Goal: Task Accomplishment & Management: Complete application form

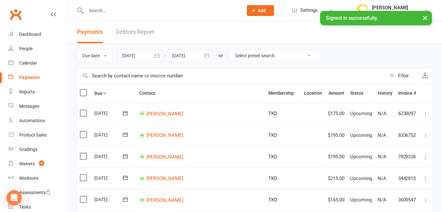
click at [98, 8] on input "text" at bounding box center [161, 10] width 154 height 9
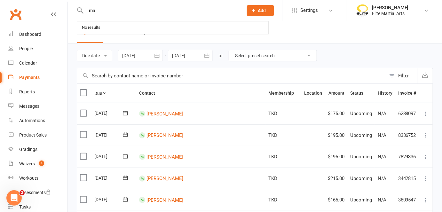
click at [106, 9] on input "ma" at bounding box center [161, 10] width 154 height 9
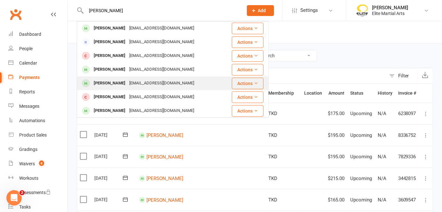
type input "[PERSON_NAME]"
click at [130, 84] on div "[EMAIL_ADDRESS][DOMAIN_NAME]" at bounding box center [161, 83] width 69 height 9
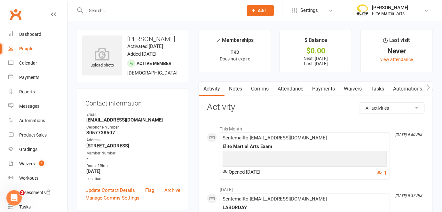
click at [323, 89] on link "Payments" at bounding box center [323, 88] width 32 height 15
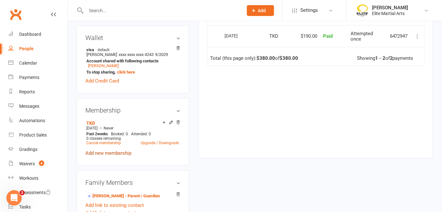
scroll to position [190, 0]
click at [120, 151] on link "Add new membership" at bounding box center [108, 153] width 46 height 6
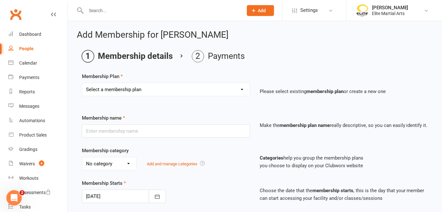
click at [169, 89] on select "Select a membership plan Create new Membership Plan Taekwondodo Kickboxing Jiuj…" at bounding box center [165, 89] width 167 height 13
select select "6"
click at [82, 83] on select "Select a membership plan Create new Membership Plan Taekwondodo Kickboxing Jiuj…" at bounding box center [165, 89] width 167 height 13
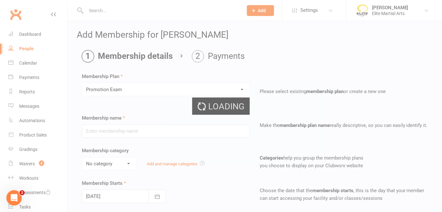
type input "Promotion Exam"
select select "6"
type input "0"
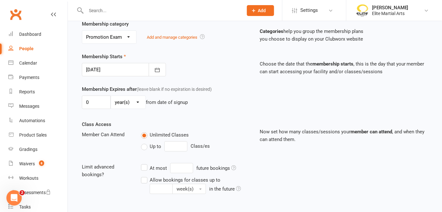
scroll to position [206, 0]
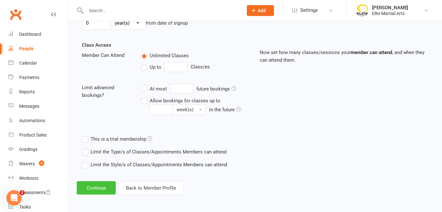
click at [100, 185] on button "Continue" at bounding box center [96, 187] width 39 height 13
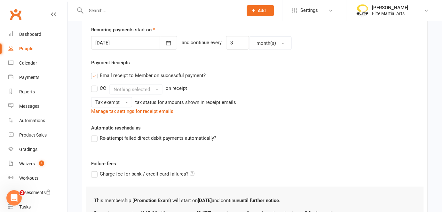
scroll to position [226, 0]
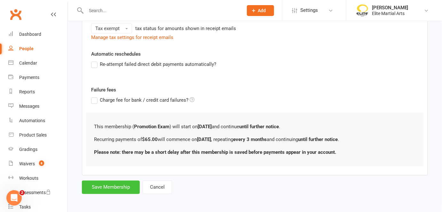
click at [100, 185] on button "Save Membership" at bounding box center [111, 187] width 58 height 13
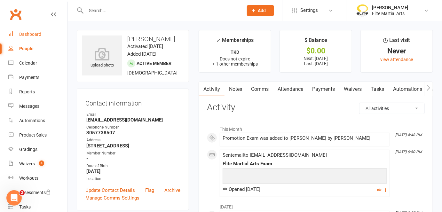
click at [27, 35] on div "Dashboard" at bounding box center [30, 34] width 22 height 5
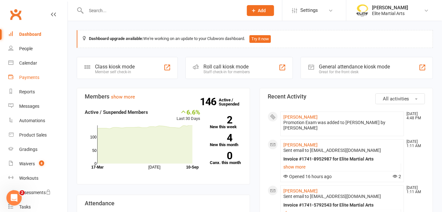
click at [35, 78] on div "Payments" at bounding box center [29, 77] width 20 height 5
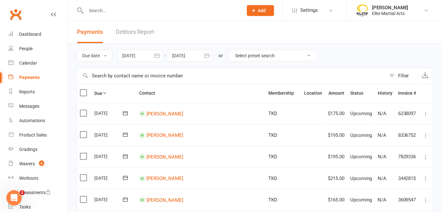
click at [104, 10] on input "text" at bounding box center [161, 10] width 154 height 9
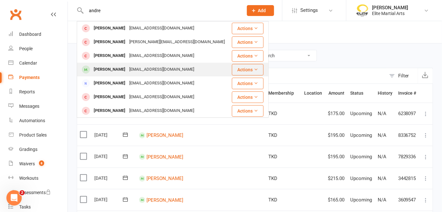
type input "andre"
click at [112, 70] on div "[PERSON_NAME]" at bounding box center [109, 69] width 35 height 9
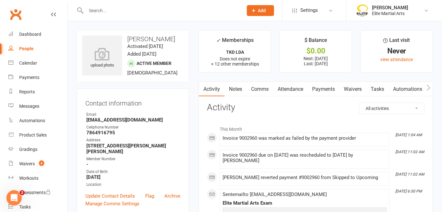
click at [324, 88] on link "Payments" at bounding box center [323, 89] width 32 height 15
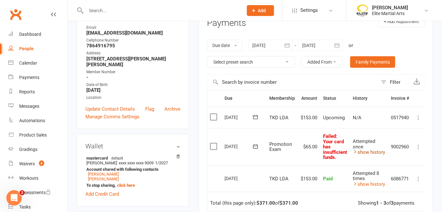
scroll to position [116, 0]
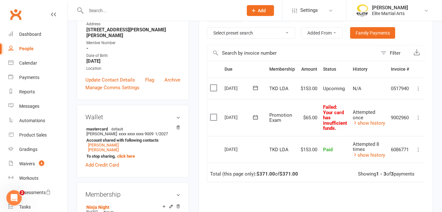
click at [418, 115] on icon at bounding box center [418, 117] width 6 height 6
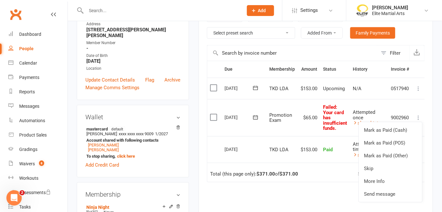
click at [255, 117] on icon at bounding box center [255, 117] width 6 height 6
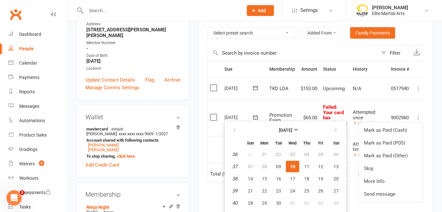
click at [291, 166] on span "10" at bounding box center [292, 166] width 5 height 5
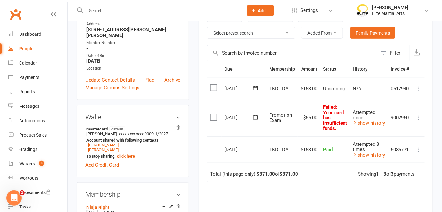
click at [256, 115] on icon at bounding box center [255, 117] width 6 height 6
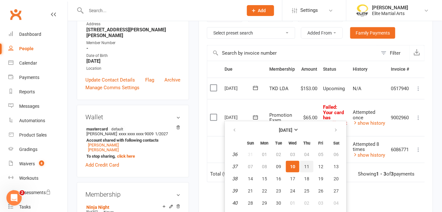
click at [305, 164] on span "11" at bounding box center [306, 166] width 5 height 5
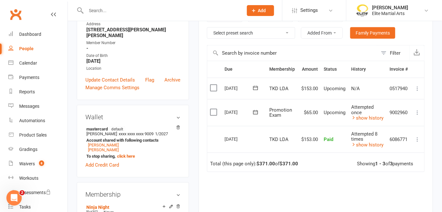
click at [256, 110] on icon at bounding box center [255, 112] width 5 height 4
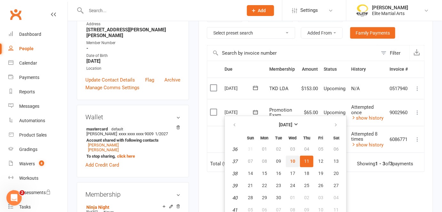
click at [292, 161] on span "10" at bounding box center [292, 160] width 5 height 5
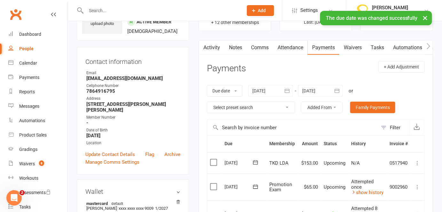
scroll to position [0, 0]
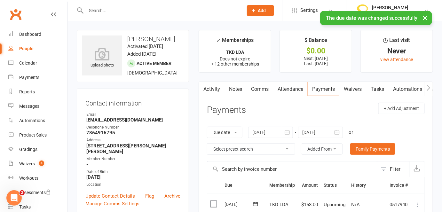
click at [103, 6] on input "text" at bounding box center [161, 10] width 154 height 9
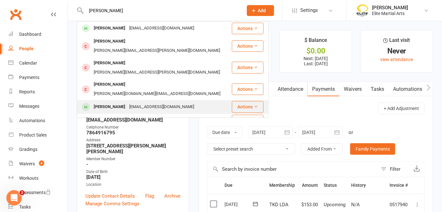
type input "[PERSON_NAME]"
click at [102, 102] on div "[PERSON_NAME]" at bounding box center [109, 106] width 35 height 9
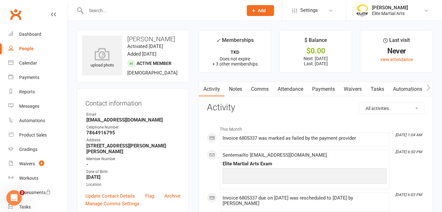
click at [323, 87] on link "Payments" at bounding box center [323, 89] width 32 height 15
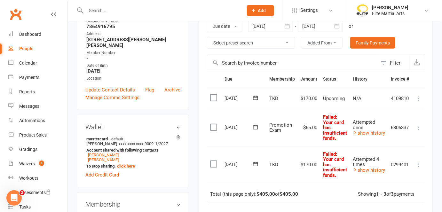
scroll to position [116, 0]
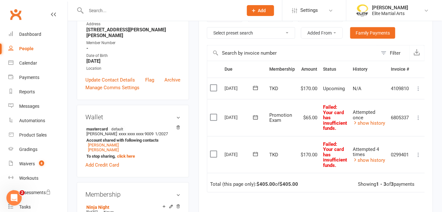
click at [254, 152] on icon at bounding box center [255, 154] width 6 height 6
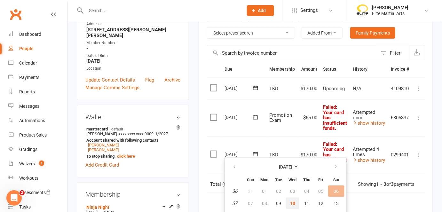
click at [292, 202] on span "10" at bounding box center [292, 203] width 5 height 5
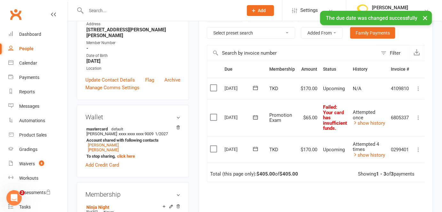
click at [255, 115] on icon at bounding box center [255, 117] width 6 height 6
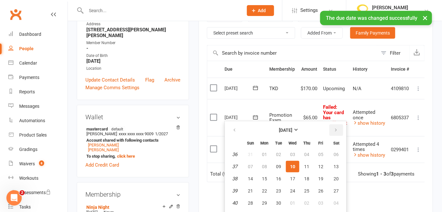
click at [336, 130] on button "button" at bounding box center [336, 130] width 14 height 12
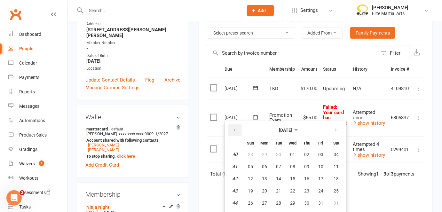
click at [234, 130] on icon "button" at bounding box center [234, 130] width 4 height 5
click at [307, 168] on span "11" at bounding box center [306, 166] width 5 height 5
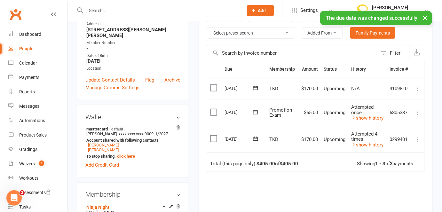
click at [254, 111] on icon at bounding box center [255, 112] width 6 height 6
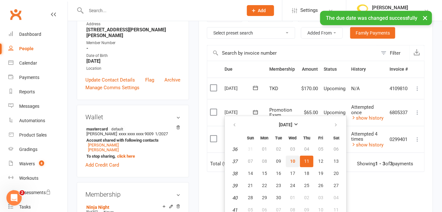
click at [293, 159] on span "10" at bounding box center [292, 160] width 5 height 5
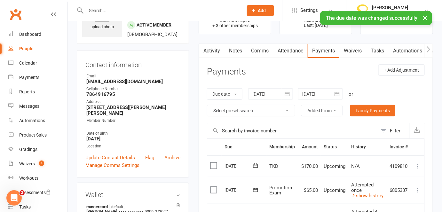
scroll to position [0, 0]
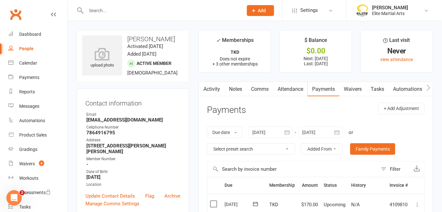
click at [106, 10] on input "text" at bounding box center [161, 10] width 154 height 9
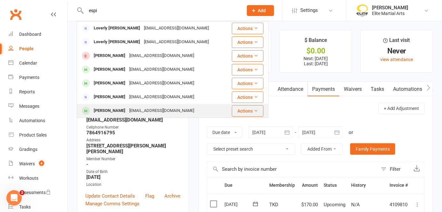
type input "espi"
click at [106, 114] on div "[PERSON_NAME]" at bounding box center [109, 110] width 35 height 9
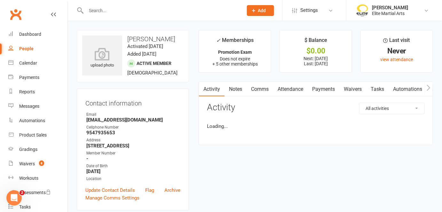
click at [295, 89] on link "Attendance" at bounding box center [290, 89] width 35 height 15
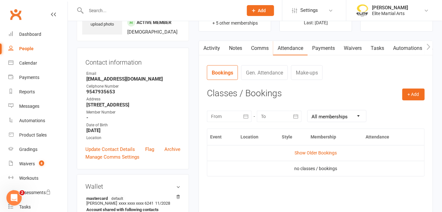
scroll to position [34, 0]
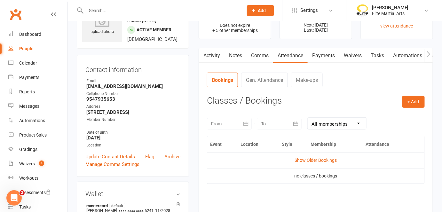
click at [329, 56] on link "Payments" at bounding box center [323, 55] width 32 height 15
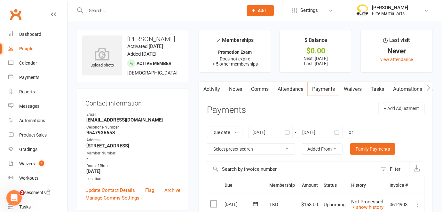
scroll to position [1, 0]
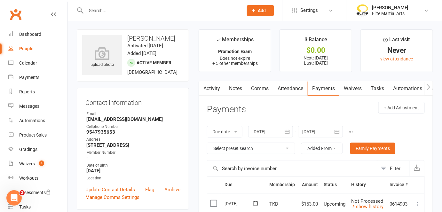
click at [101, 12] on input "text" at bounding box center [161, 10] width 154 height 9
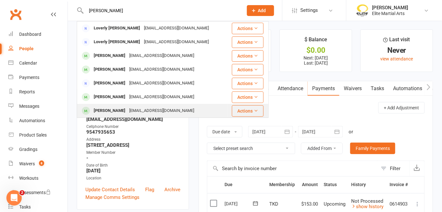
type input "[PERSON_NAME]"
click at [111, 112] on div "[PERSON_NAME]" at bounding box center [109, 110] width 35 height 9
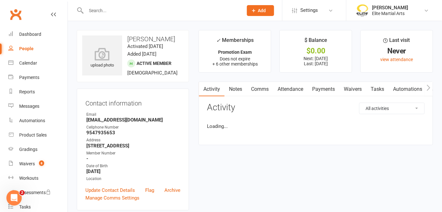
click at [318, 89] on link "Payments" at bounding box center [323, 89] width 32 height 15
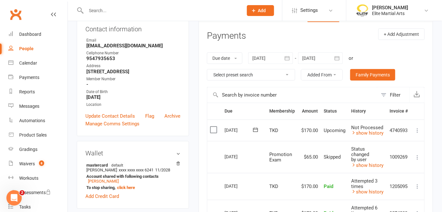
scroll to position [74, 0]
click at [28, 32] on div "Dashboard" at bounding box center [30, 34] width 22 height 5
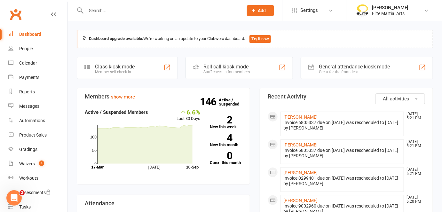
click at [103, 8] on input "text" at bounding box center [161, 10] width 154 height 9
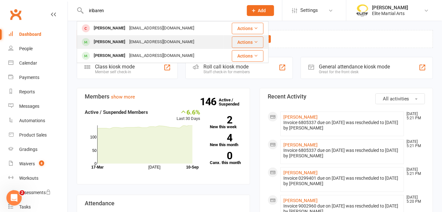
type input "iribaren"
click at [123, 42] on div "[PERSON_NAME]" at bounding box center [109, 41] width 35 height 9
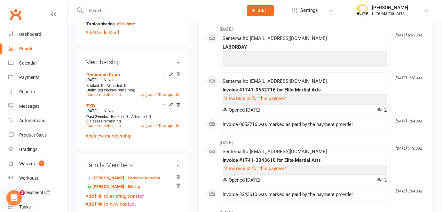
scroll to position [239, 0]
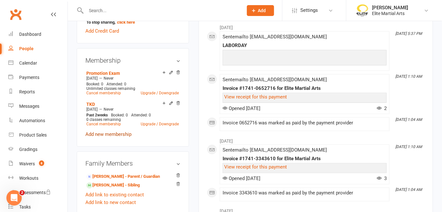
click at [110, 137] on link "Add new membership" at bounding box center [108, 134] width 46 height 6
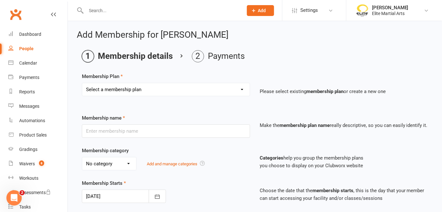
click at [156, 88] on select "Select a membership plan Create new Membership Plan Taekwondodo Kickboxing Jiuj…" at bounding box center [165, 89] width 167 height 13
select select "8"
click at [82, 83] on select "Select a membership plan Create new Membership Plan Taekwondodo Kickboxing Jiuj…" at bounding box center [165, 89] width 167 height 13
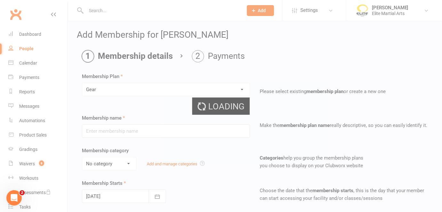
type input "Gear"
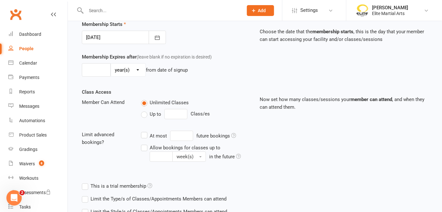
scroll to position [206, 0]
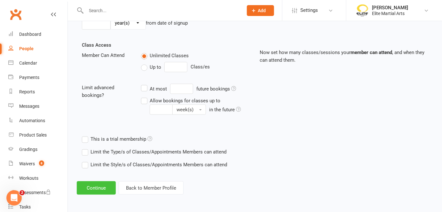
click at [96, 188] on button "Continue" at bounding box center [96, 187] width 39 height 13
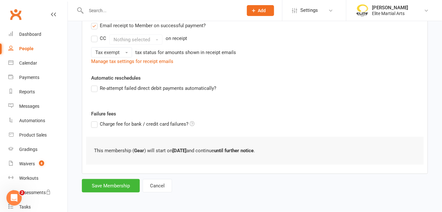
scroll to position [0, 0]
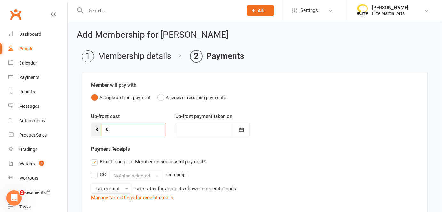
click at [113, 126] on input "0" at bounding box center [134, 129] width 64 height 13
type input "2"
type input "[DATE]"
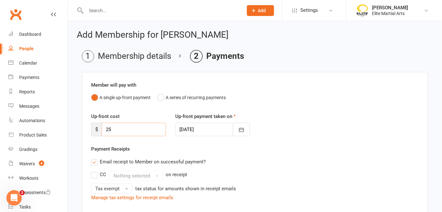
type input "25"
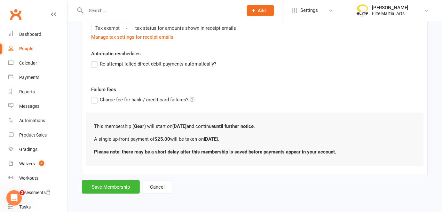
scroll to position [160, 0]
click at [114, 183] on button "Save Membership" at bounding box center [111, 187] width 58 height 13
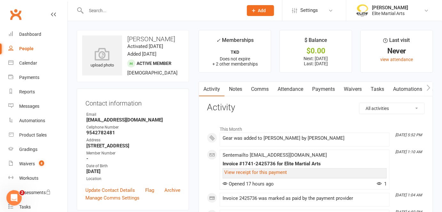
click at [103, 10] on input "text" at bounding box center [161, 10] width 154 height 9
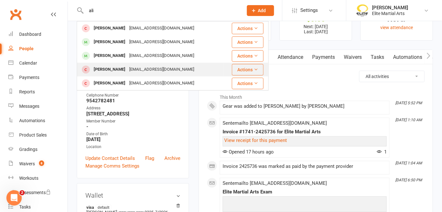
scroll to position [23, 0]
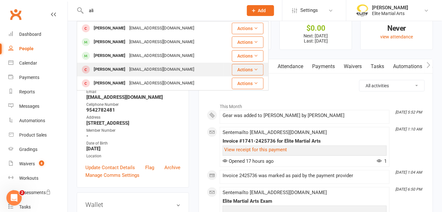
type input "ali"
click at [182, 65] on div "[PERSON_NAME] [EMAIL_ADDRESS][DOMAIN_NAME]" at bounding box center [150, 69] width 146 height 13
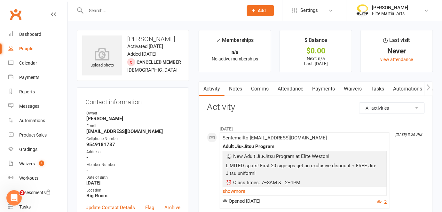
click at [93, 9] on input "text" at bounding box center [161, 10] width 154 height 9
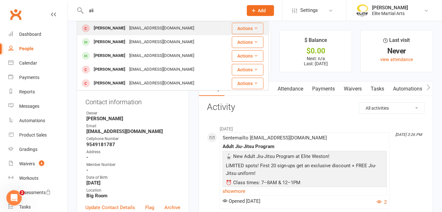
type input "ali"
click at [103, 29] on div "[PERSON_NAME]" at bounding box center [109, 28] width 35 height 9
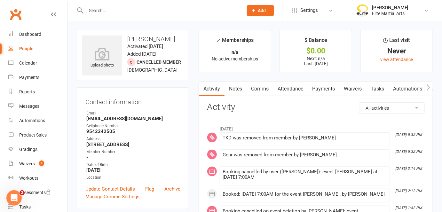
click at [320, 89] on link "Payments" at bounding box center [323, 88] width 32 height 15
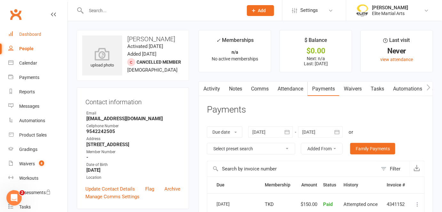
click at [28, 33] on div "Dashboard" at bounding box center [30, 34] width 22 height 5
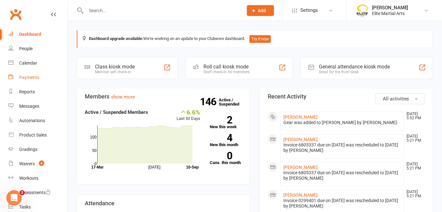
click at [31, 76] on div "Payments" at bounding box center [29, 77] width 20 height 5
